Goal: Navigation & Orientation: Find specific page/section

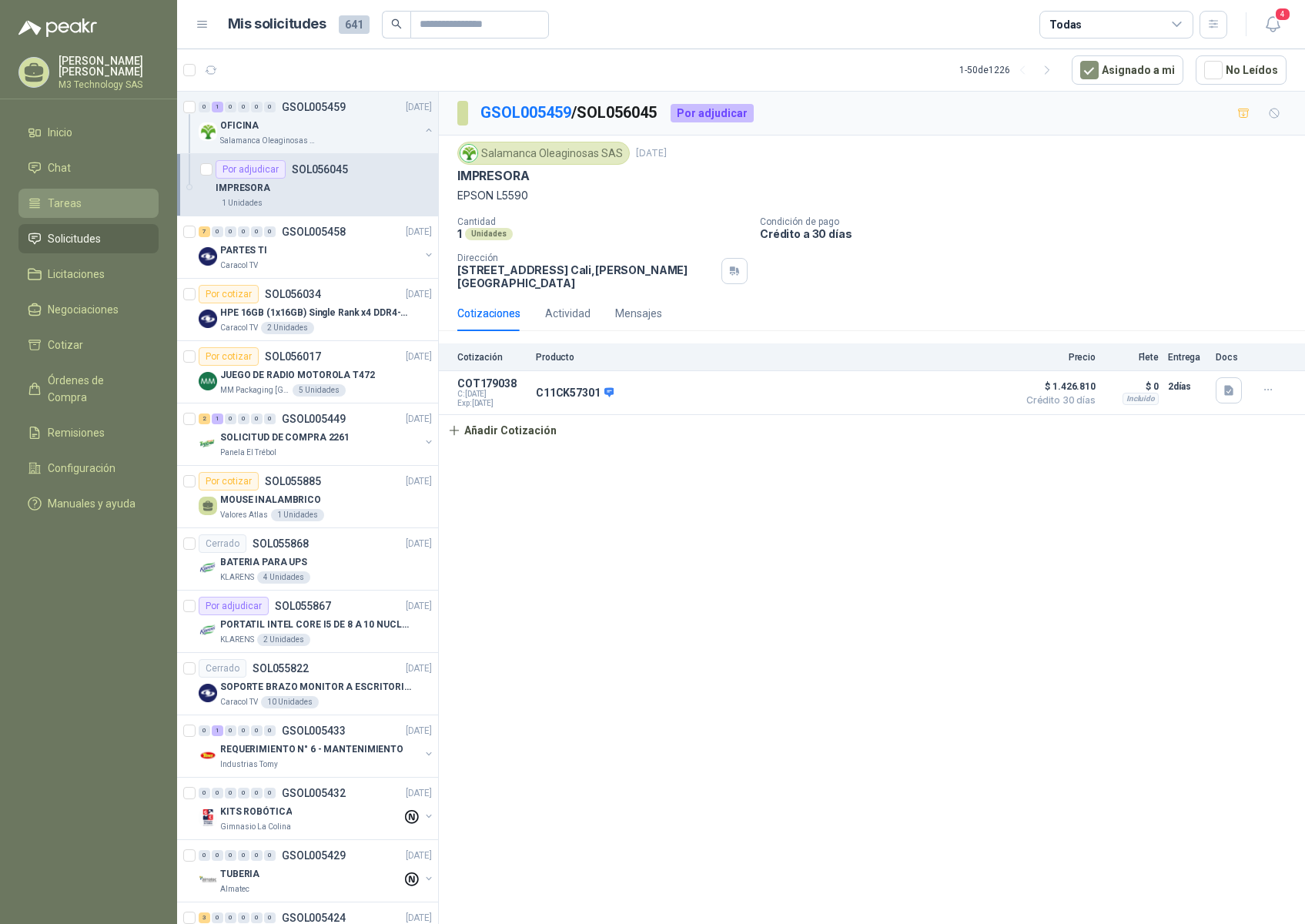
click at [89, 198] on li "Tareas" at bounding box center [89, 203] width 122 height 17
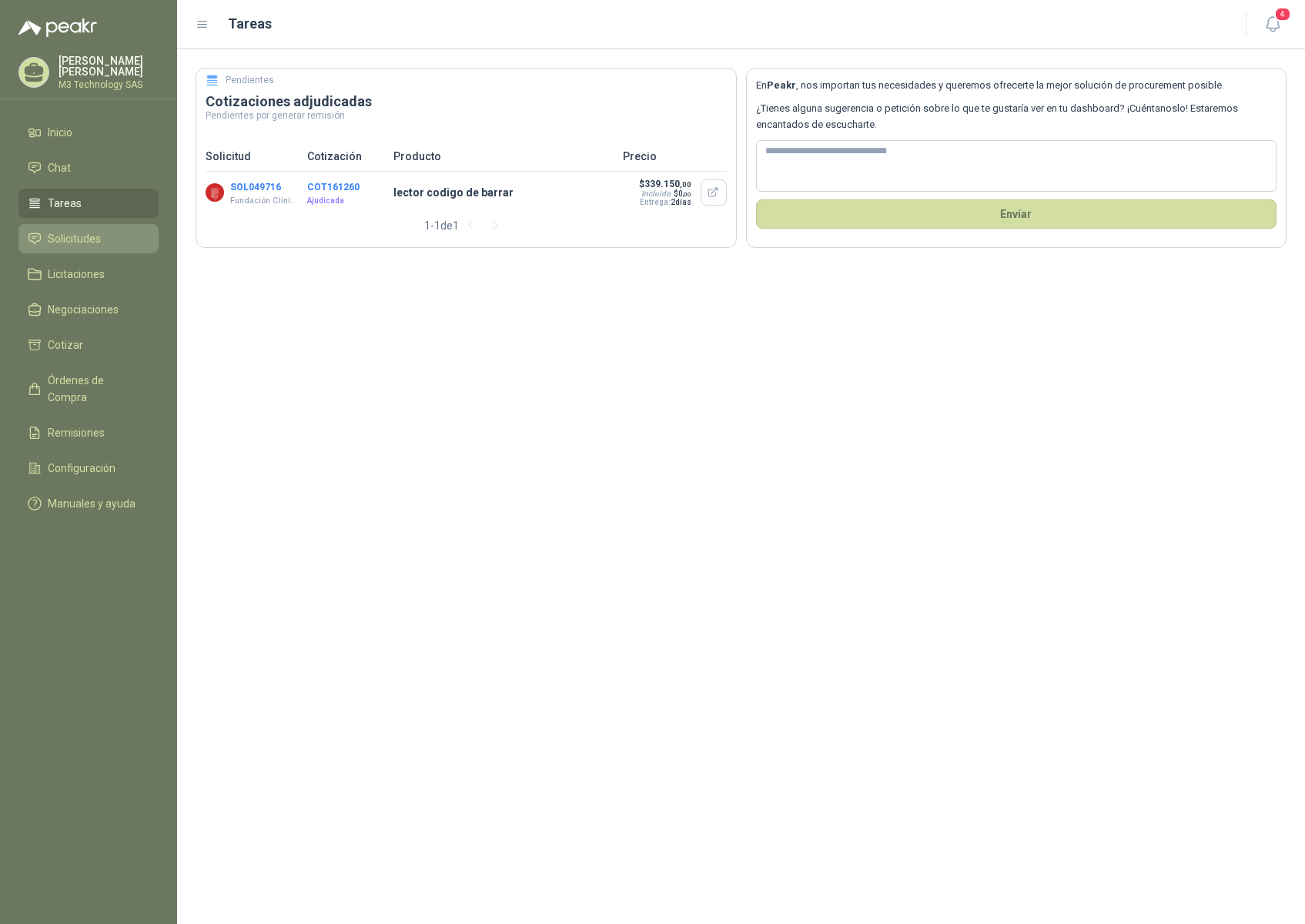
click at [106, 234] on li "Solicitudes" at bounding box center [89, 239] width 122 height 17
